Goal: Download file/media

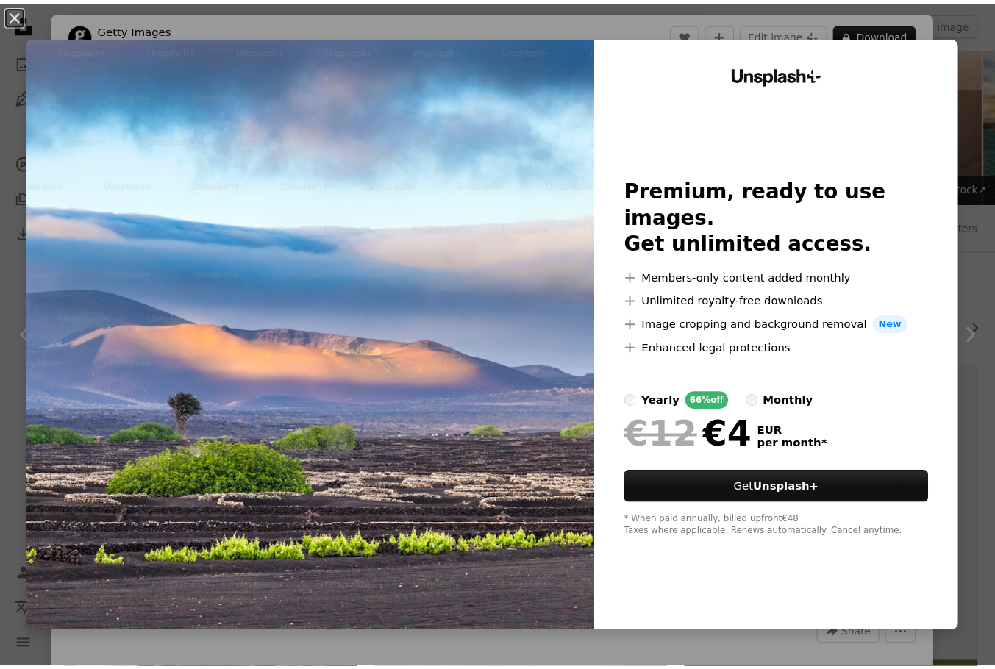
scroll to position [882, 0]
